Goal: Task Accomplishment & Management: Manage account settings

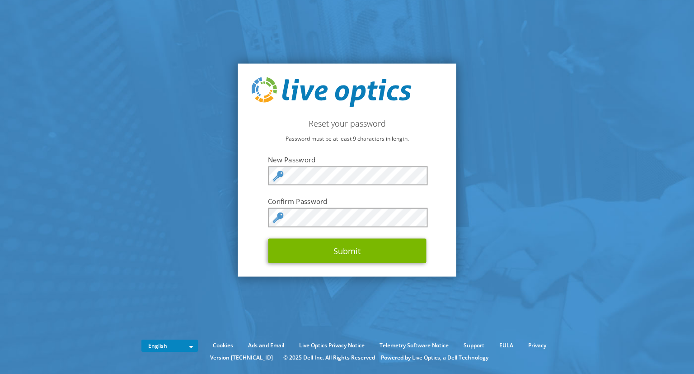
click at [281, 178] on icon at bounding box center [277, 176] width 11 height 11
click at [280, 173] on icon at bounding box center [277, 176] width 11 height 11
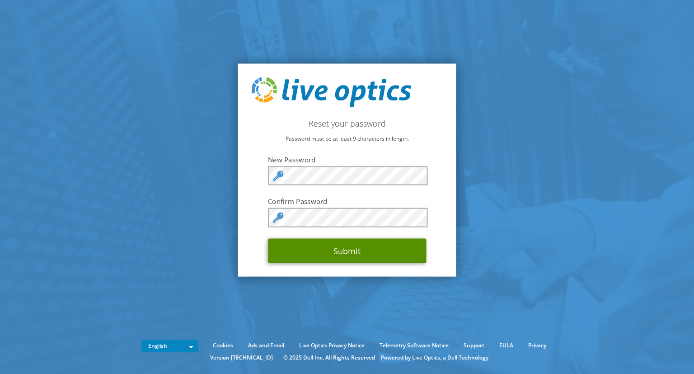
click at [374, 257] on button "Submit" at bounding box center [347, 250] width 158 height 24
